Goal: Transaction & Acquisition: Obtain resource

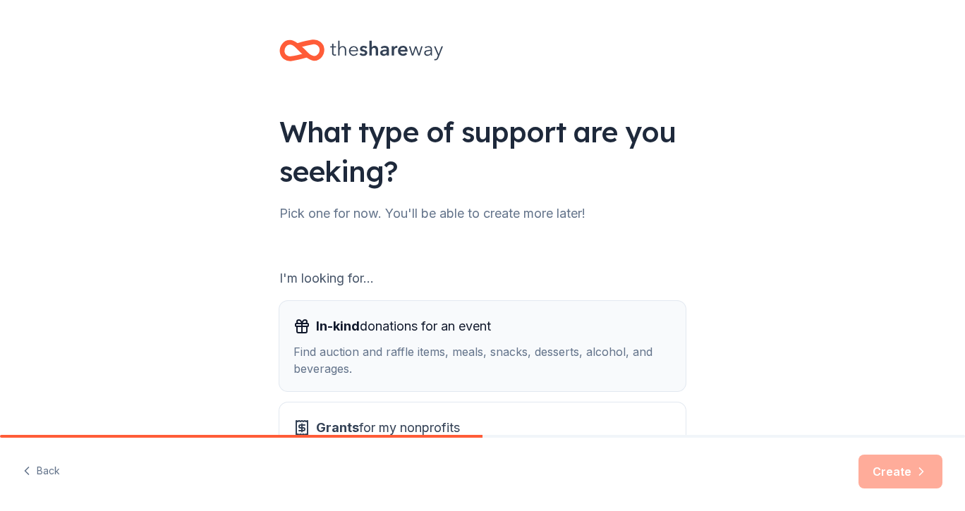
click at [385, 345] on div "Find auction and raffle items, meals, snacks, desserts, alcohol, and beverages." at bounding box center [482, 360] width 378 height 34
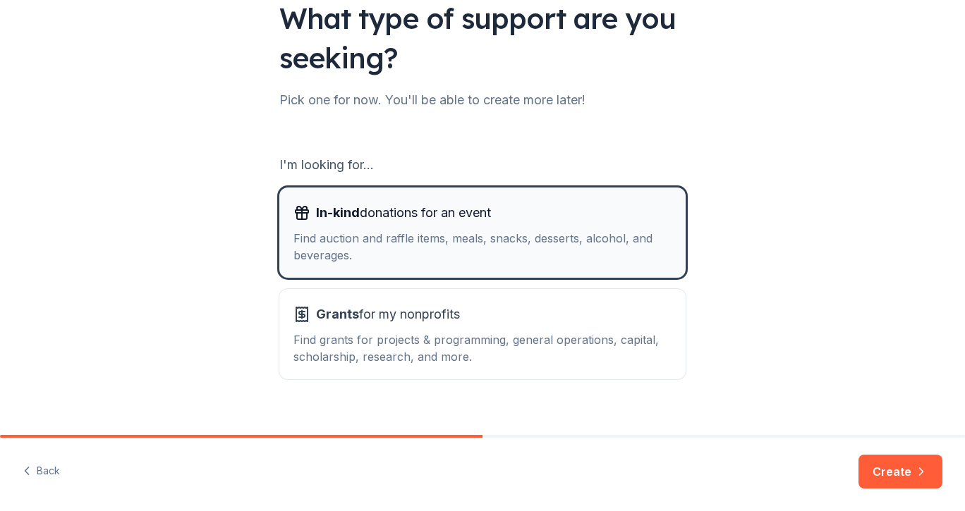
scroll to position [127, 0]
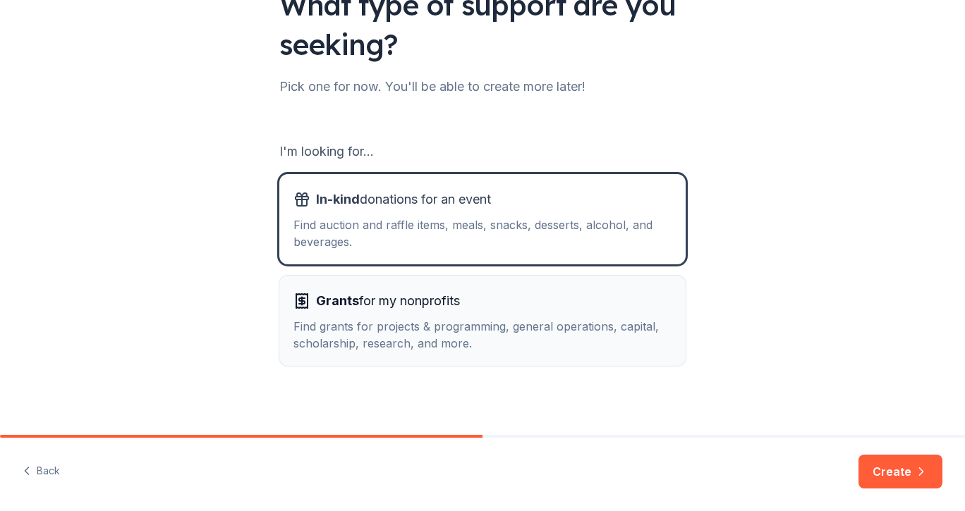
click at [463, 333] on div "Find grants for projects & programming, general operations, capital, scholarshi…" at bounding box center [482, 335] width 378 height 34
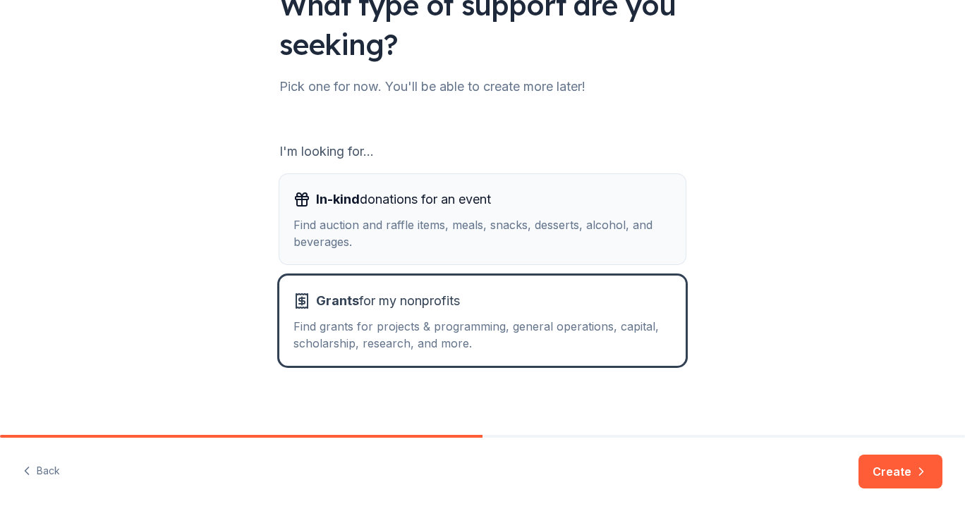
click at [448, 228] on div "Find auction and raffle items, meals, snacks, desserts, alcohol, and beverages." at bounding box center [482, 233] width 378 height 34
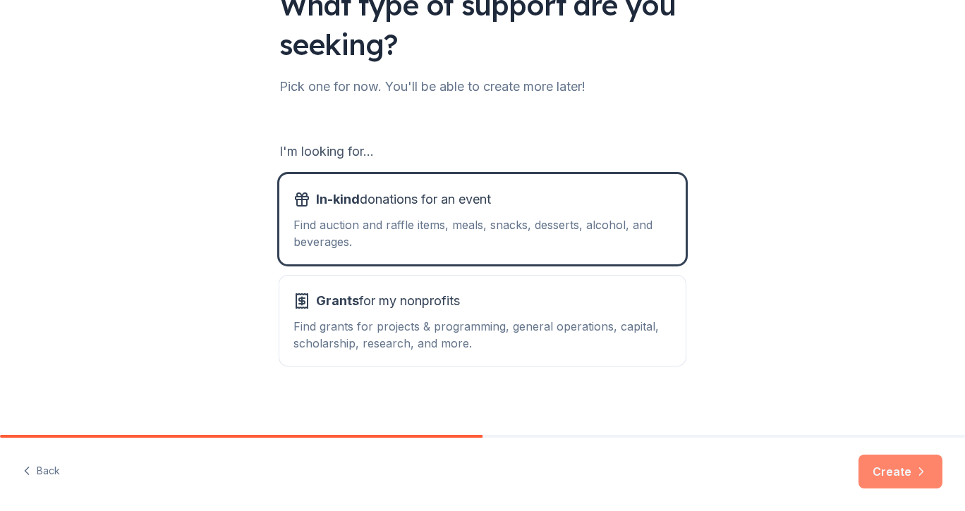
click at [879, 469] on button "Create" at bounding box center [900, 472] width 84 height 34
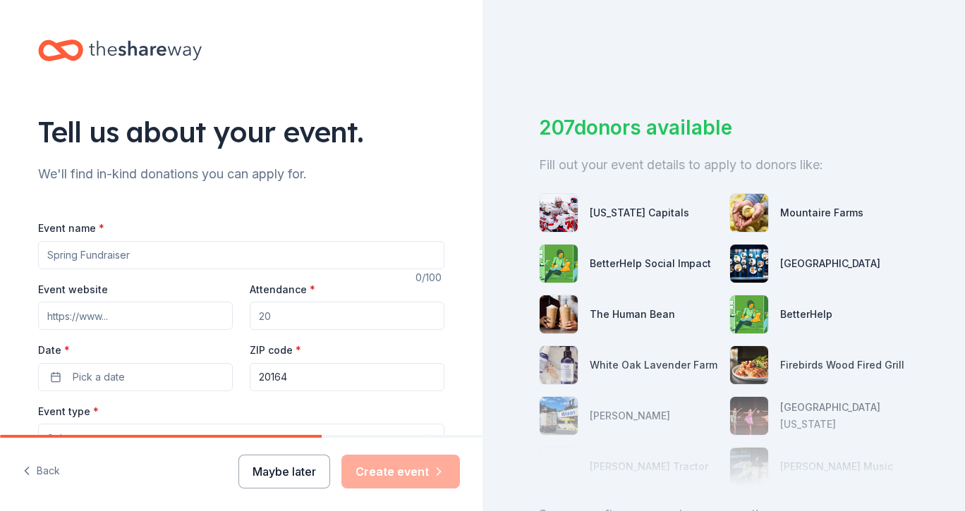
click at [253, 463] on button "Maybe later" at bounding box center [284, 472] width 92 height 34
click at [140, 46] on icon at bounding box center [145, 50] width 113 height 29
click at [123, 36] on icon at bounding box center [145, 50] width 113 height 29
click at [293, 473] on button "Maybe later" at bounding box center [284, 472] width 92 height 34
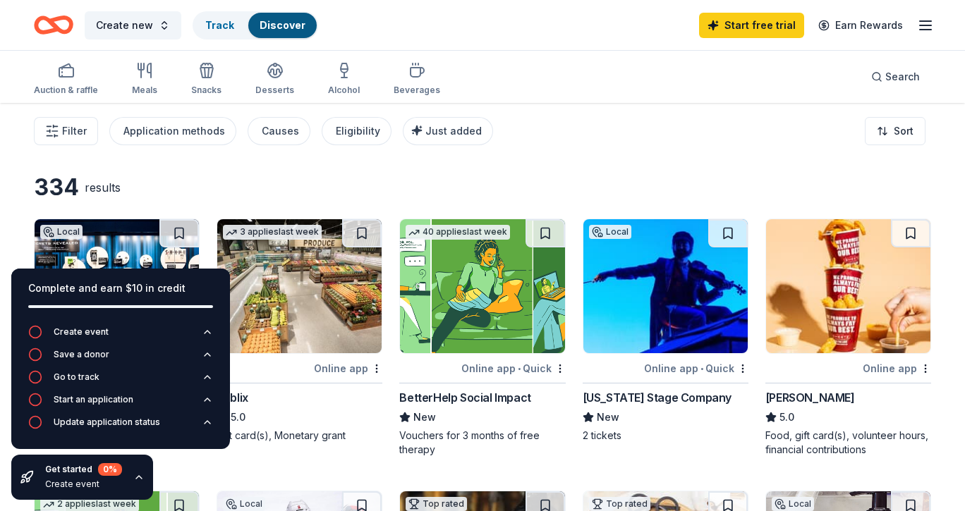
click at [531, 141] on div "Filter Application methods Causes Eligibility Just added Sort" at bounding box center [482, 131] width 965 height 56
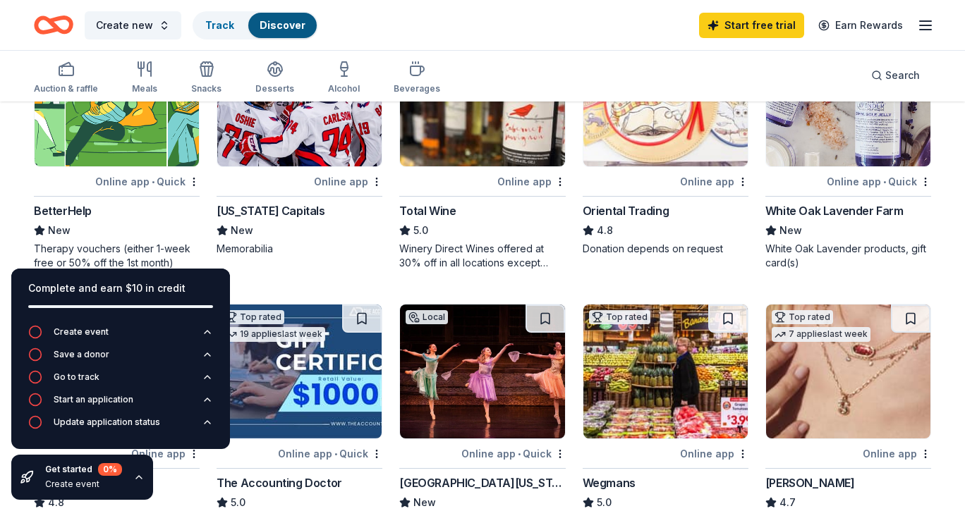
scroll to position [463, 0]
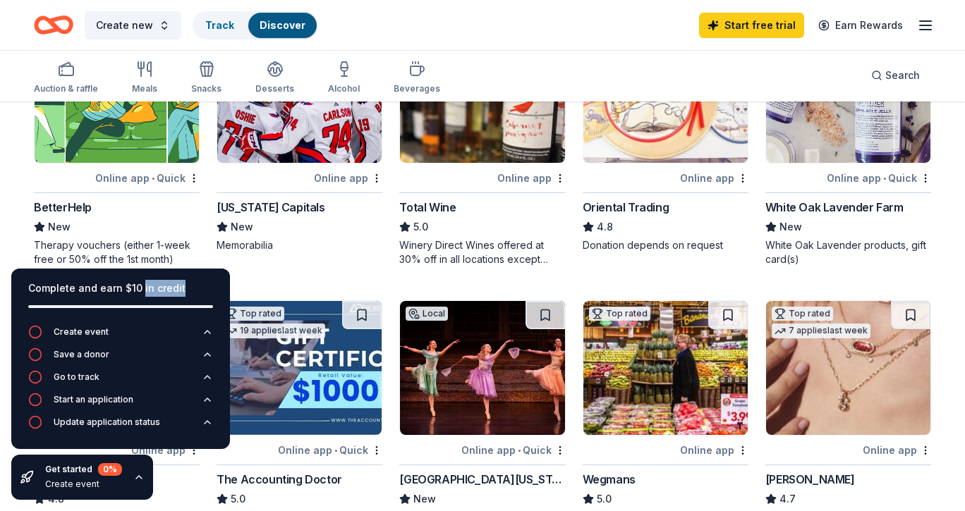
drag, startPoint x: 139, startPoint y: 286, endPoint x: 138, endPoint y: 318, distance: 32.4
click at [139, 318] on div "Complete and earn $10 in credit" at bounding box center [120, 297] width 219 height 56
click at [144, 473] on div "Get started 0 % Create event" at bounding box center [82, 477] width 142 height 45
click at [140, 480] on icon "button" at bounding box center [138, 477] width 11 height 11
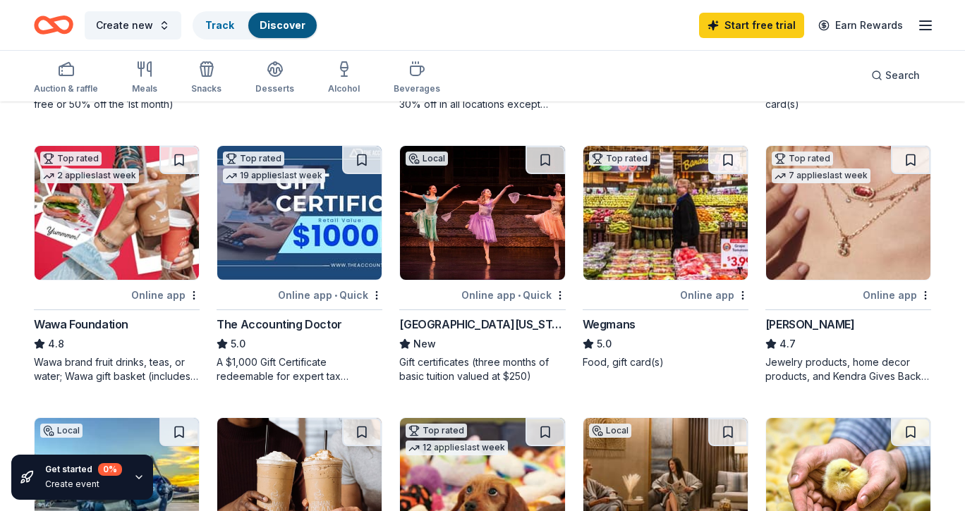
scroll to position [622, 0]
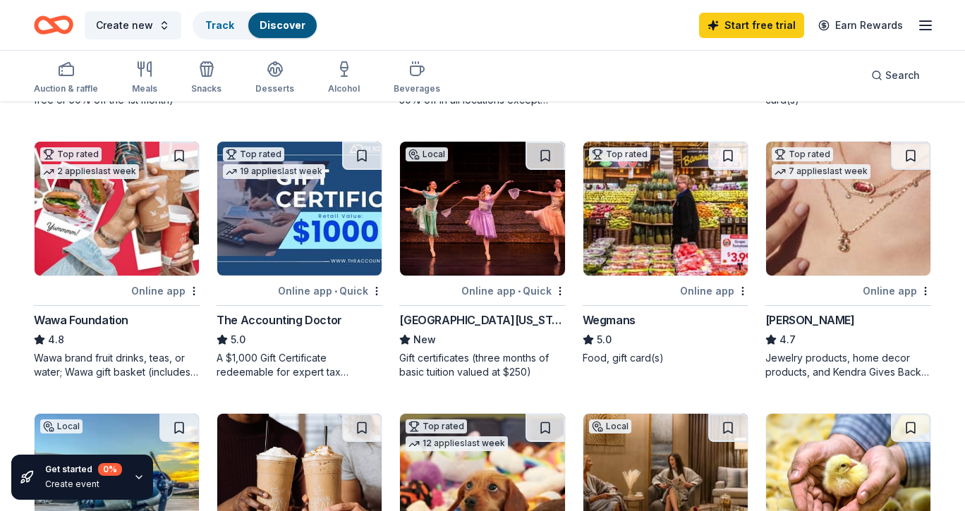
click at [99, 323] on div "Wawa Foundation" at bounding box center [81, 320] width 94 height 17
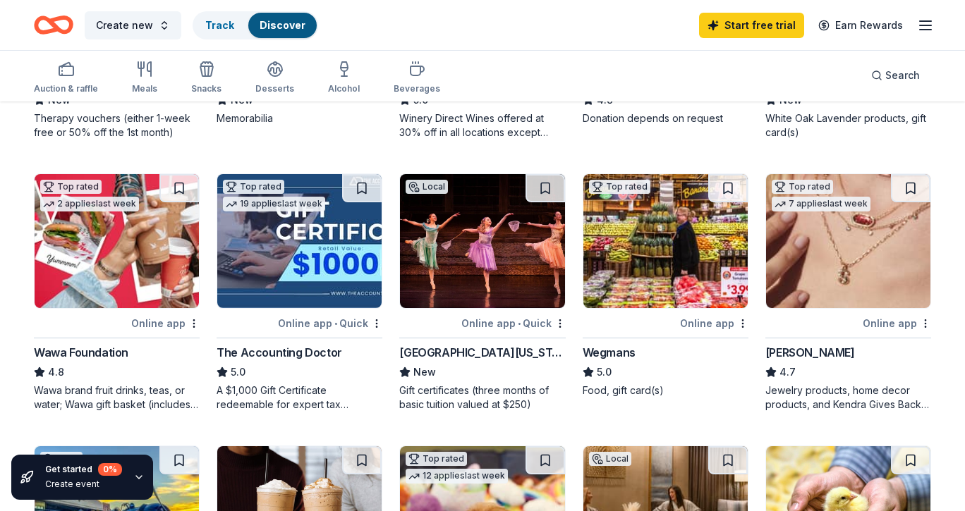
scroll to position [588, 0]
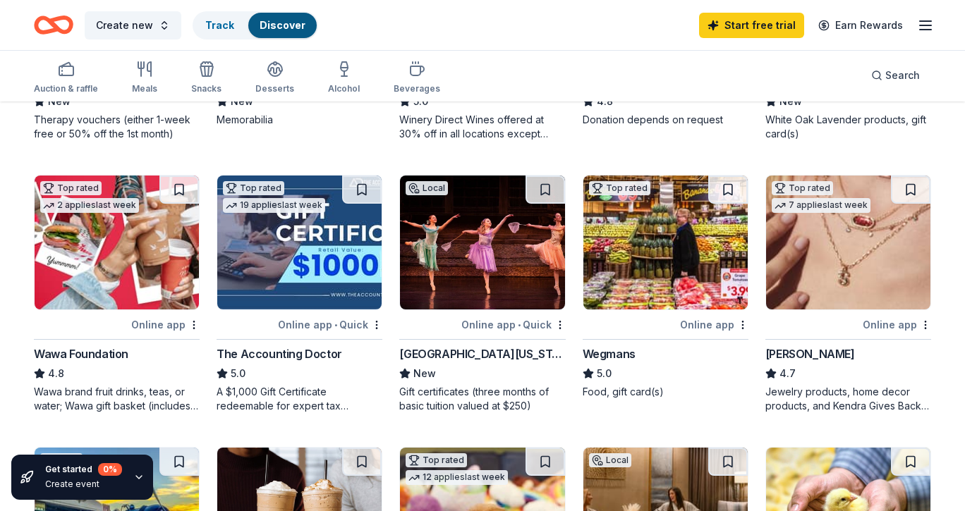
click at [802, 349] on div "[PERSON_NAME]" at bounding box center [810, 353] width 90 height 17
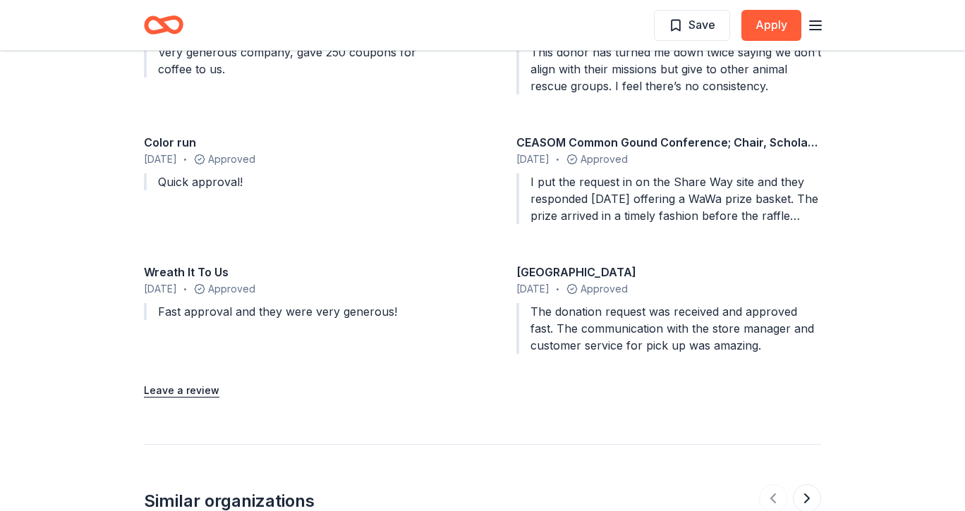
scroll to position [1549, 0]
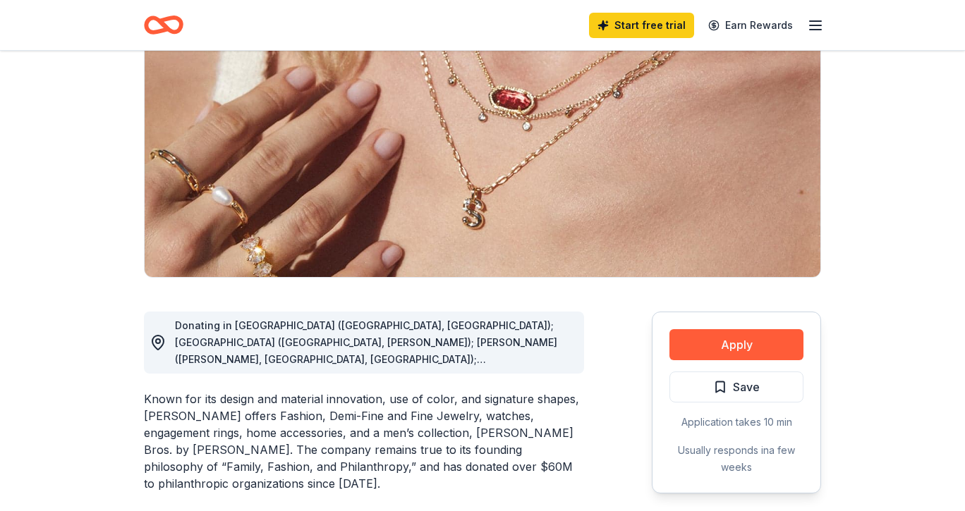
scroll to position [153, 0]
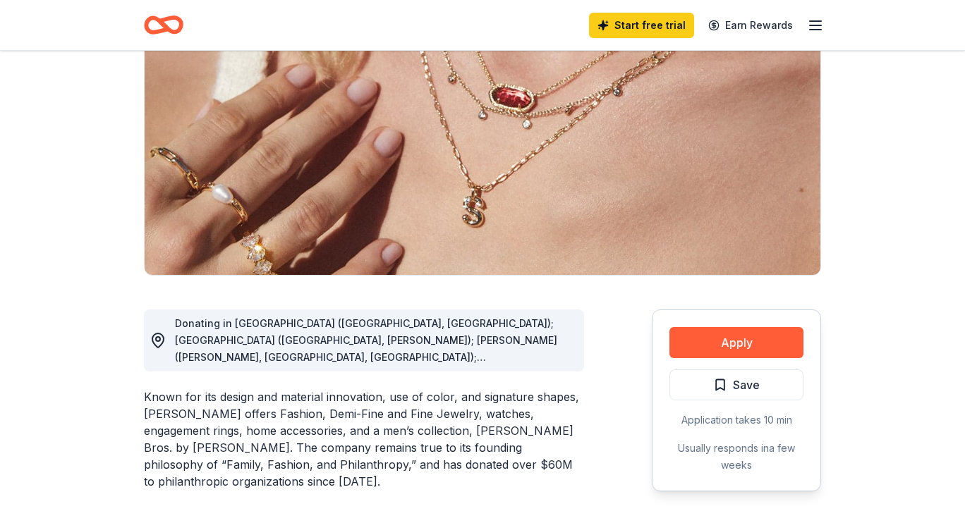
click at [392, 346] on div "Donating in [GEOGRAPHIC_DATA] ([GEOGRAPHIC_DATA], [GEOGRAPHIC_DATA]); [GEOGRAPH…" at bounding box center [374, 340] width 398 height 51
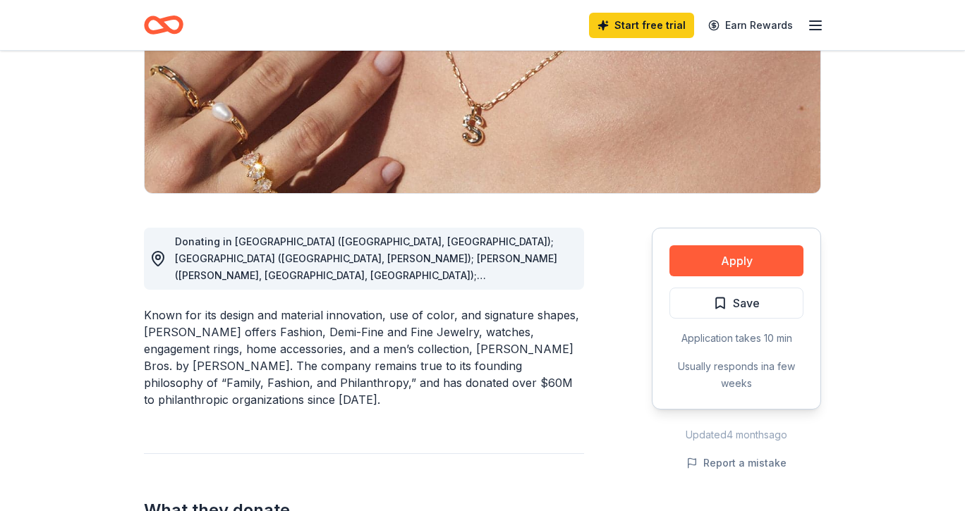
scroll to position [236, 0]
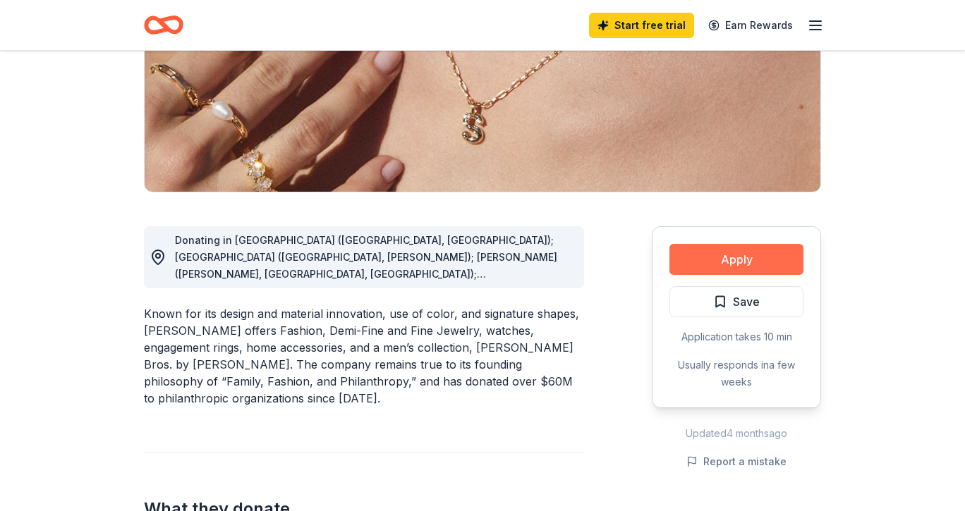
click at [723, 247] on button "Apply" at bounding box center [736, 259] width 134 height 31
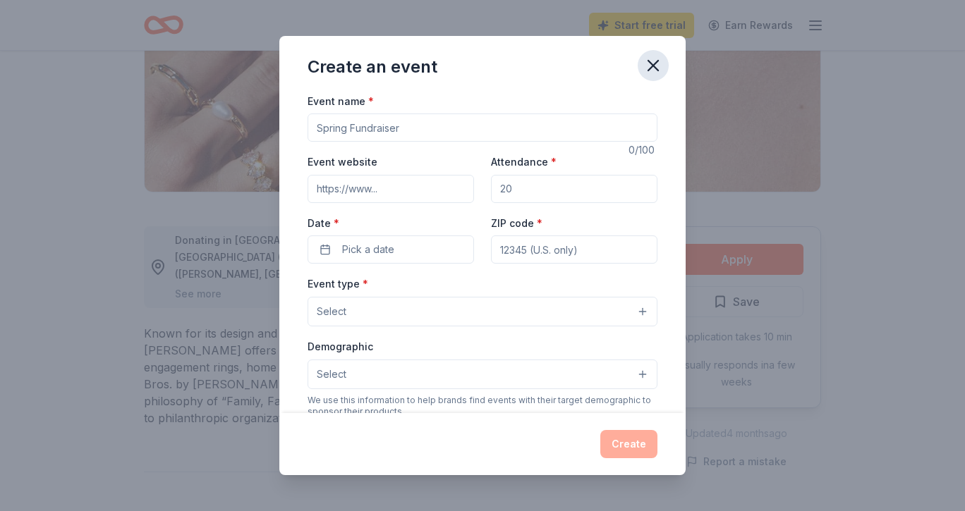
click at [656, 69] on icon "button" at bounding box center [653, 66] width 10 height 10
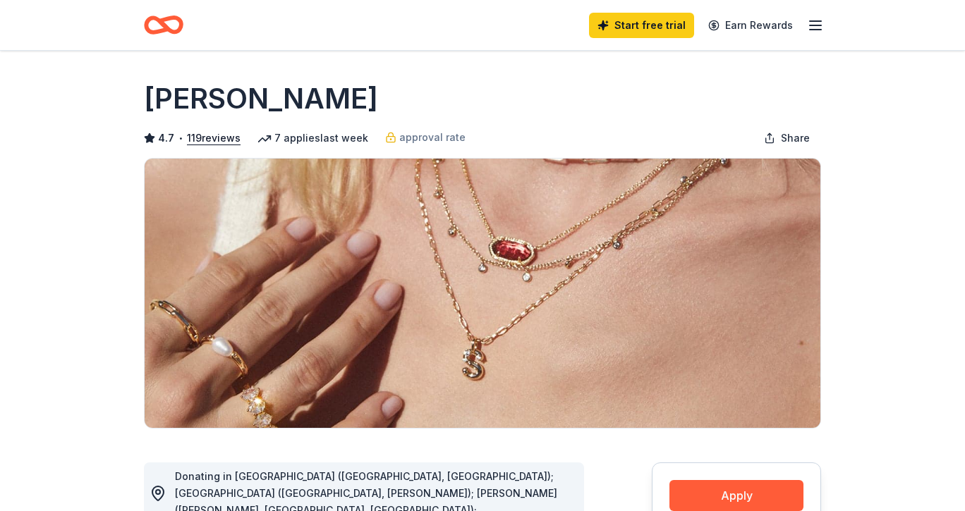
click at [153, 25] on icon "Home" at bounding box center [163, 24] width 39 height 33
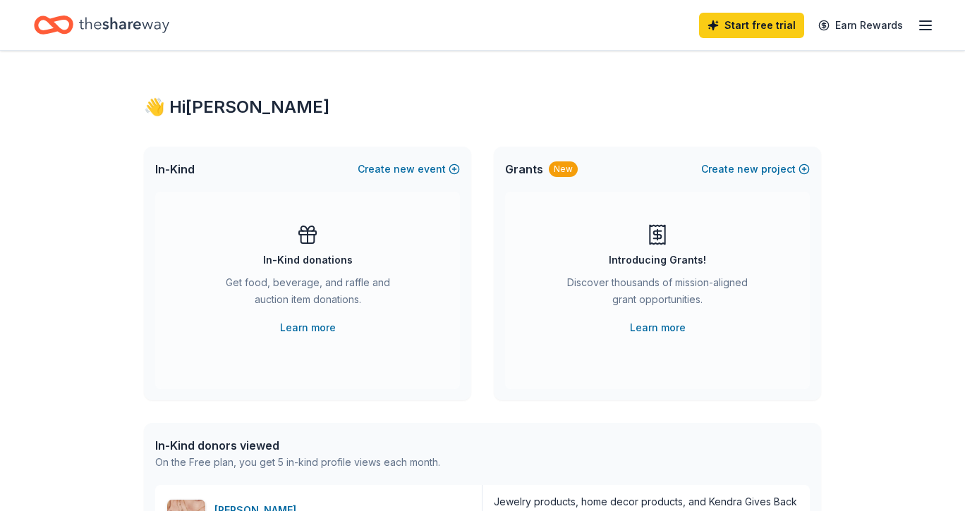
click at [316, 272] on div "In-Kind donations Get food, beverage, and raffle and auction item donations. Le…" at bounding box center [307, 280] width 248 height 113
click at [297, 342] on div "In-Kind donations Get food, beverage, and raffle and auction item donations. Le…" at bounding box center [307, 290] width 305 height 197
click at [302, 319] on link "Learn more" at bounding box center [308, 327] width 56 height 17
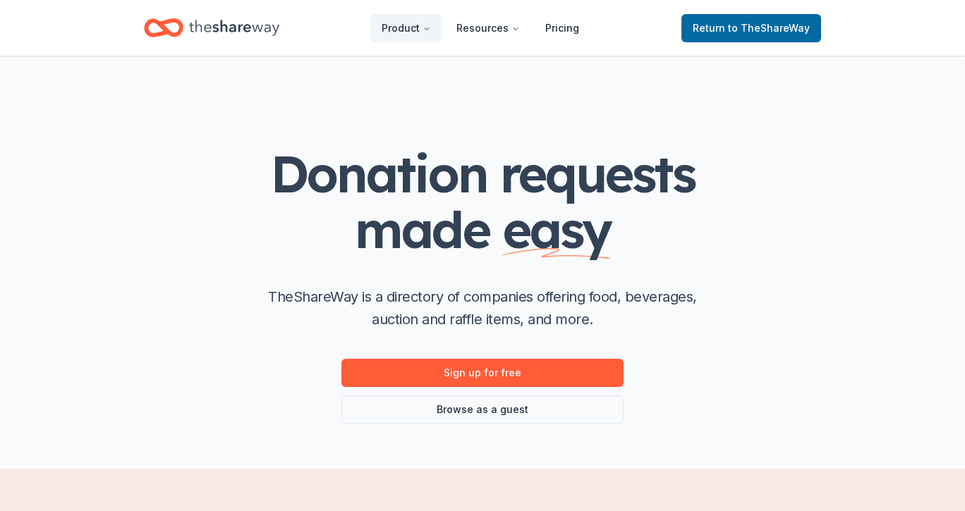
click at [249, 35] on icon "Home" at bounding box center [234, 27] width 90 height 29
